Goal: Check status

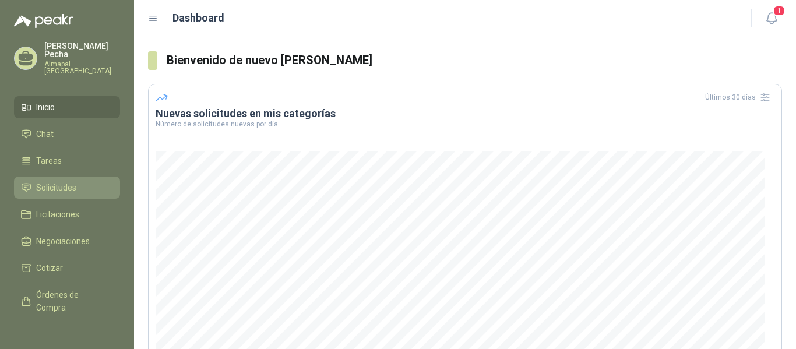
click at [72, 181] on span "Solicitudes" at bounding box center [56, 187] width 40 height 13
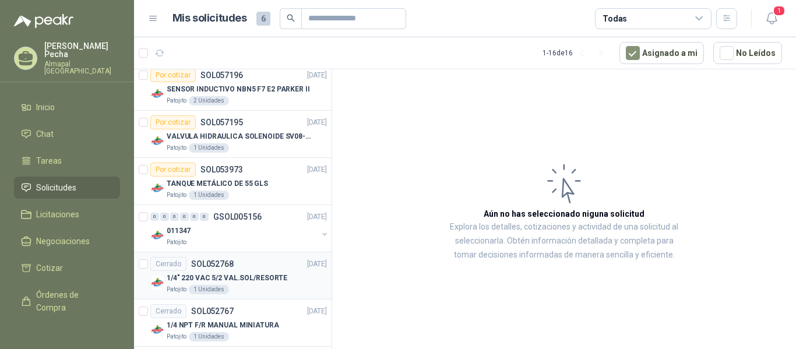
scroll to position [233, 0]
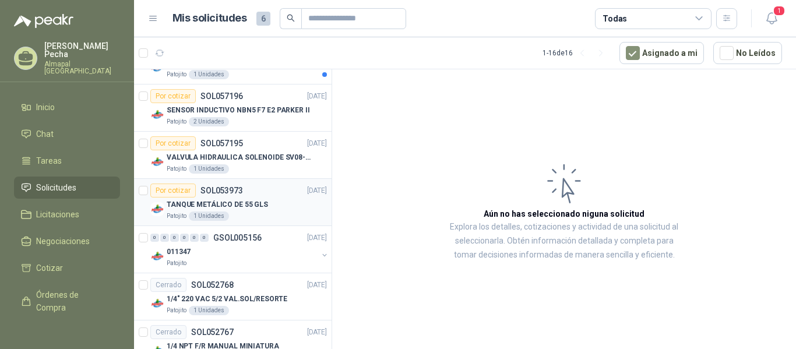
click at [281, 213] on div "Patojito 1 Unidades" at bounding box center [247, 215] width 160 height 9
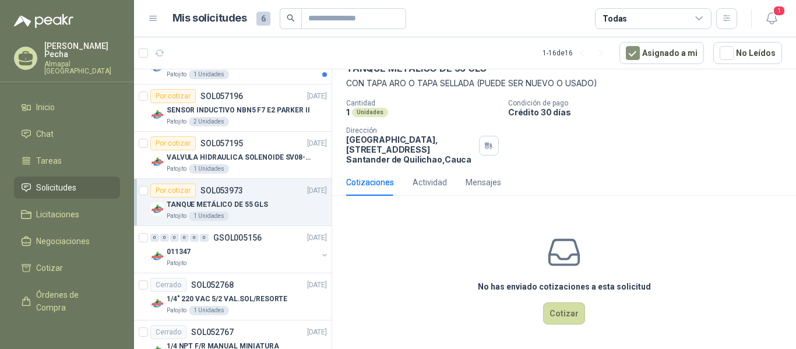
scroll to position [66, 0]
click at [467, 189] on div "Mensajes" at bounding box center [483, 181] width 36 height 27
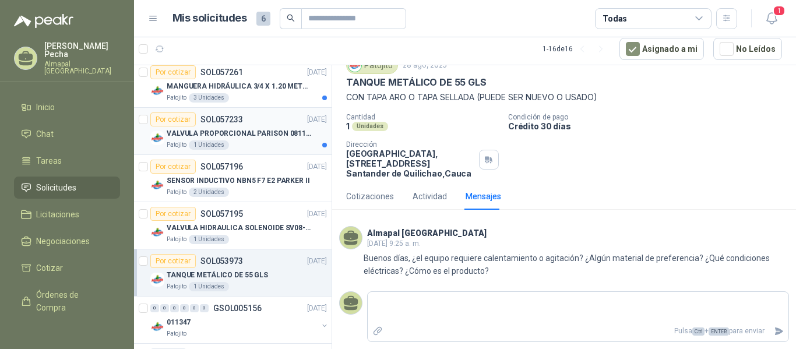
scroll to position [58, 0]
